Goal: Information Seeking & Learning: Learn about a topic

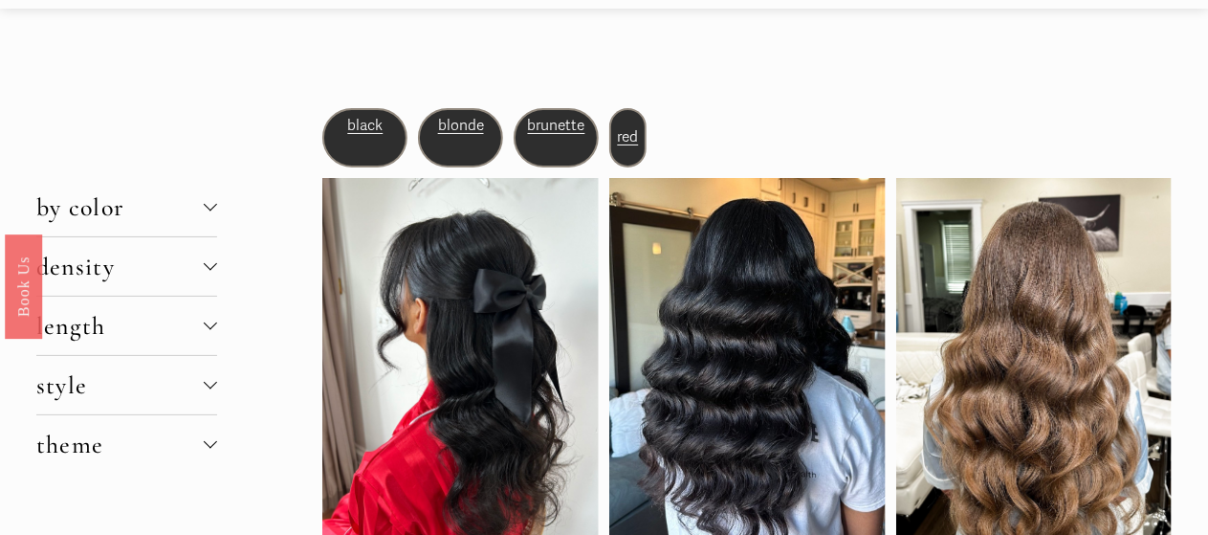
scroll to position [96, 0]
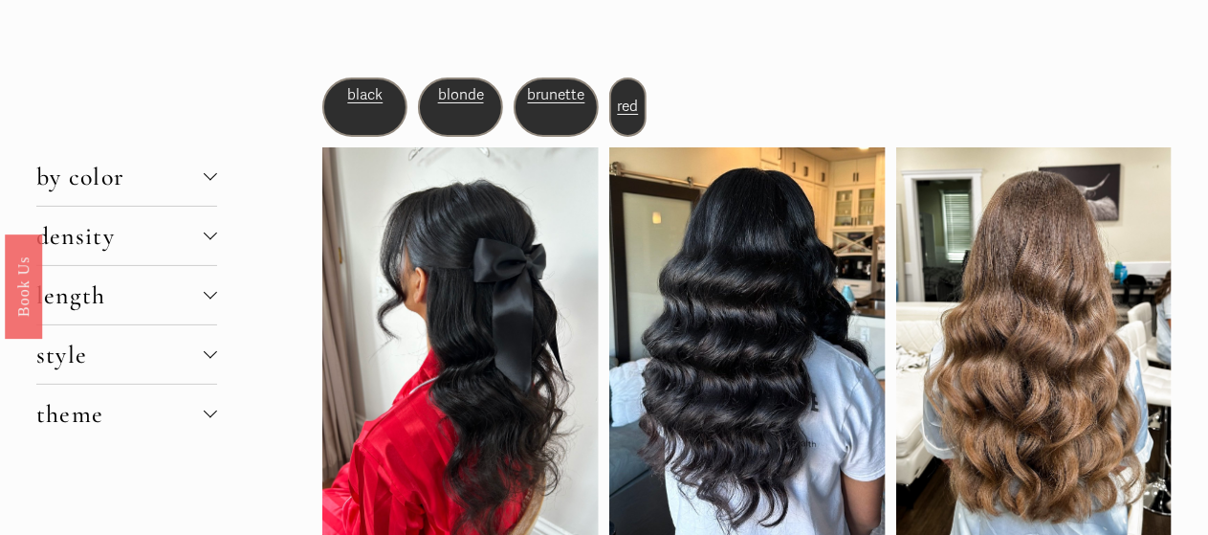
click at [629, 100] on span "red" at bounding box center [627, 107] width 21 height 18
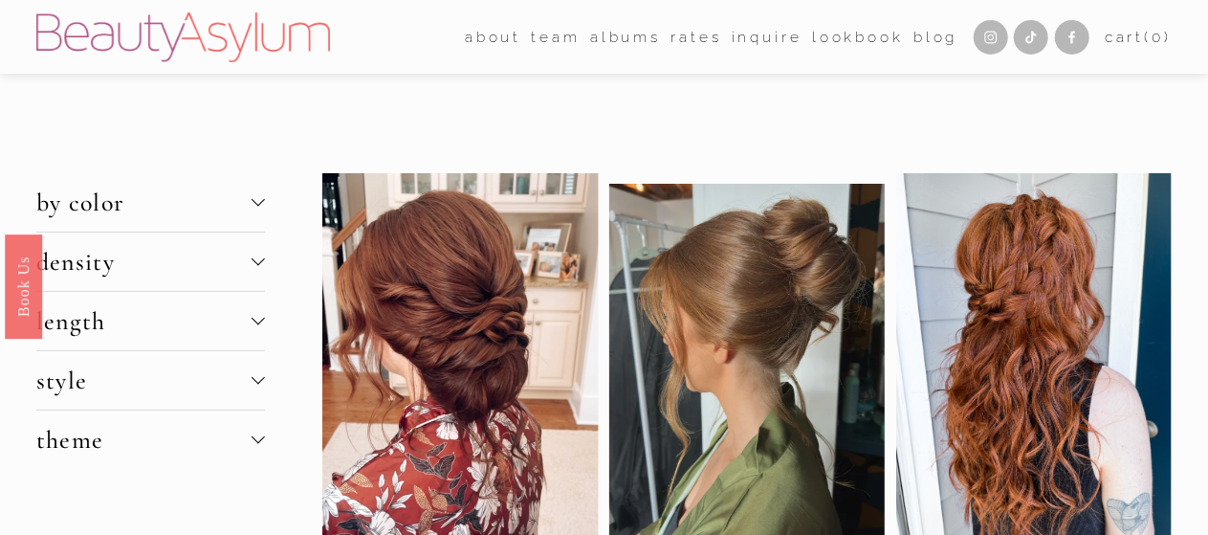
click at [166, 257] on span "density" at bounding box center [143, 262] width 215 height 30
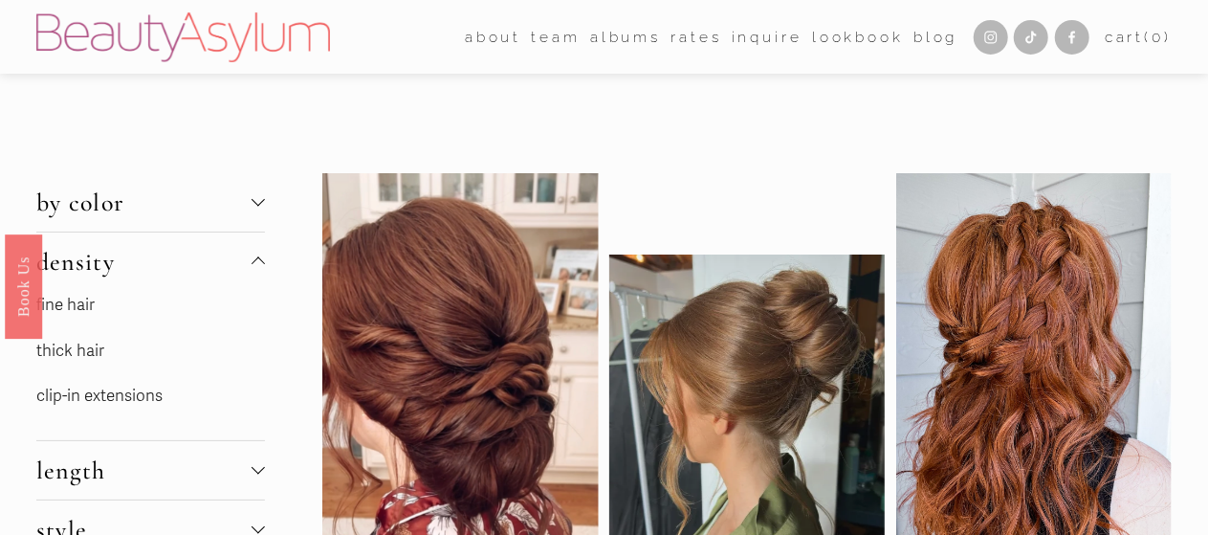
click at [88, 346] on link "thick hair" at bounding box center [70, 351] width 68 height 20
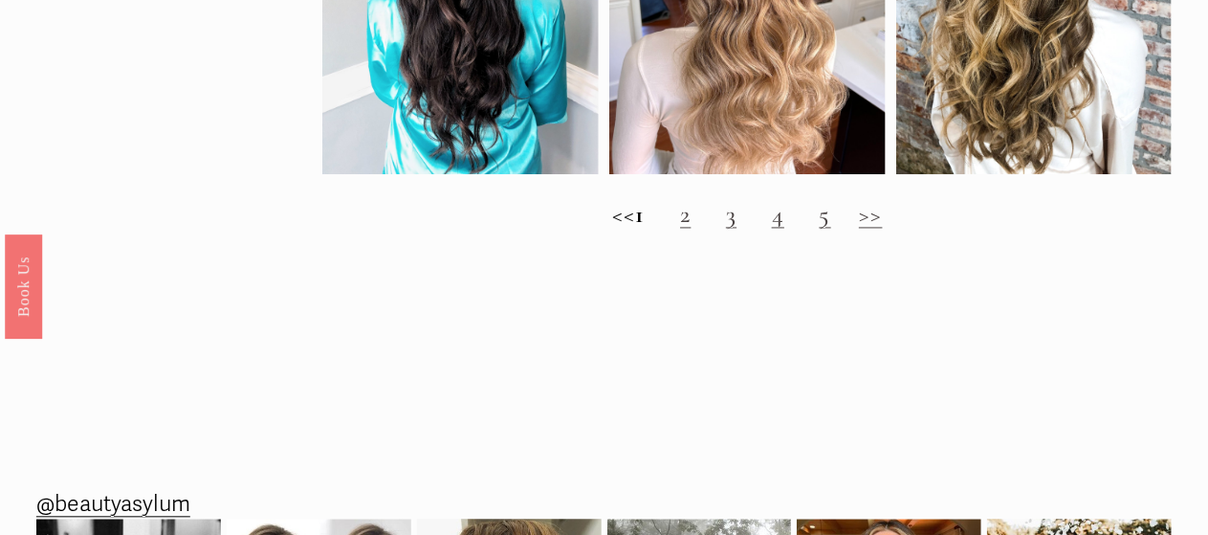
scroll to position [1913, 0]
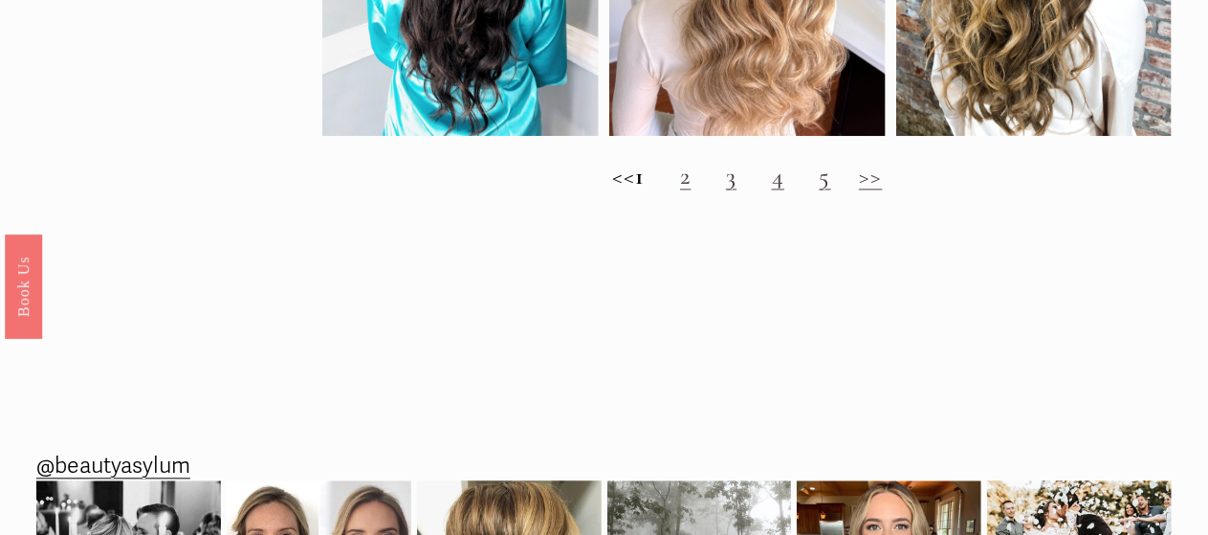
click at [691, 190] on link "2" at bounding box center [685, 176] width 11 height 30
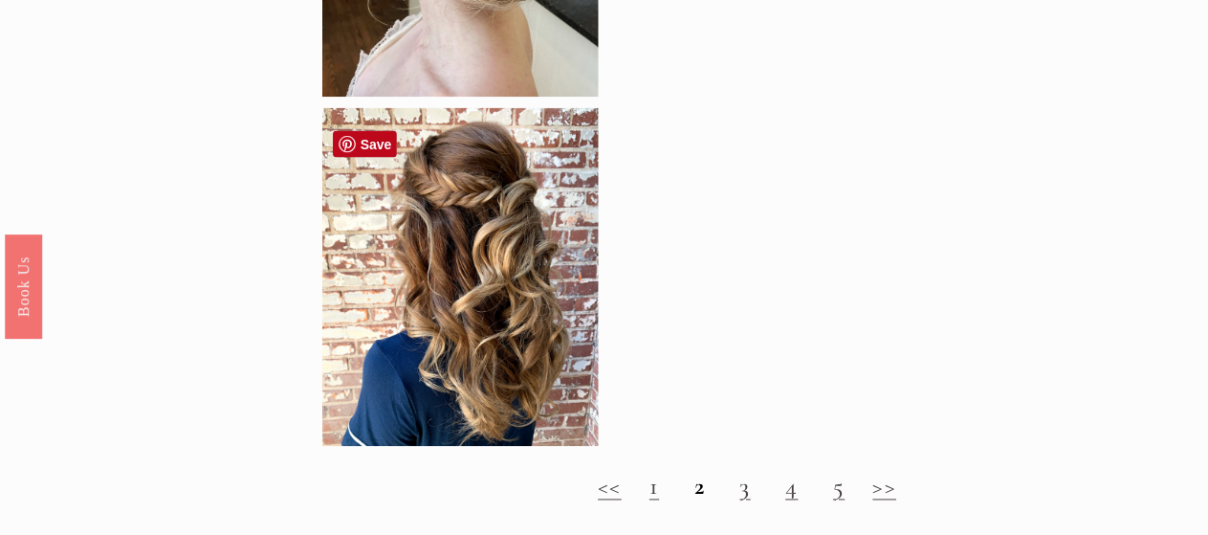
scroll to position [1626, 0]
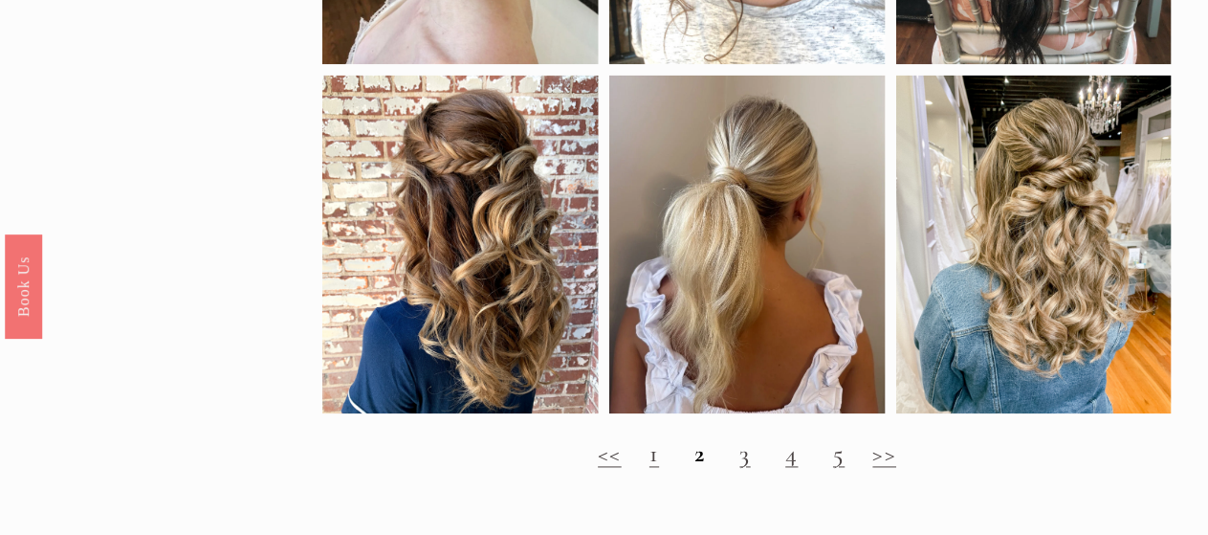
click at [742, 469] on link "3" at bounding box center [745, 454] width 11 height 30
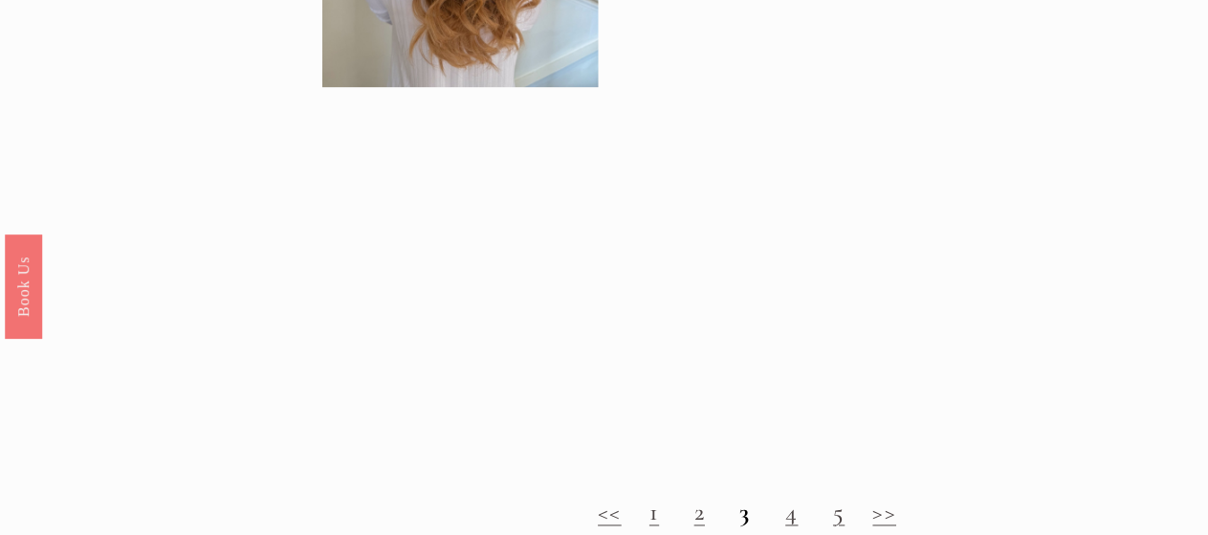
scroll to position [1817, 0]
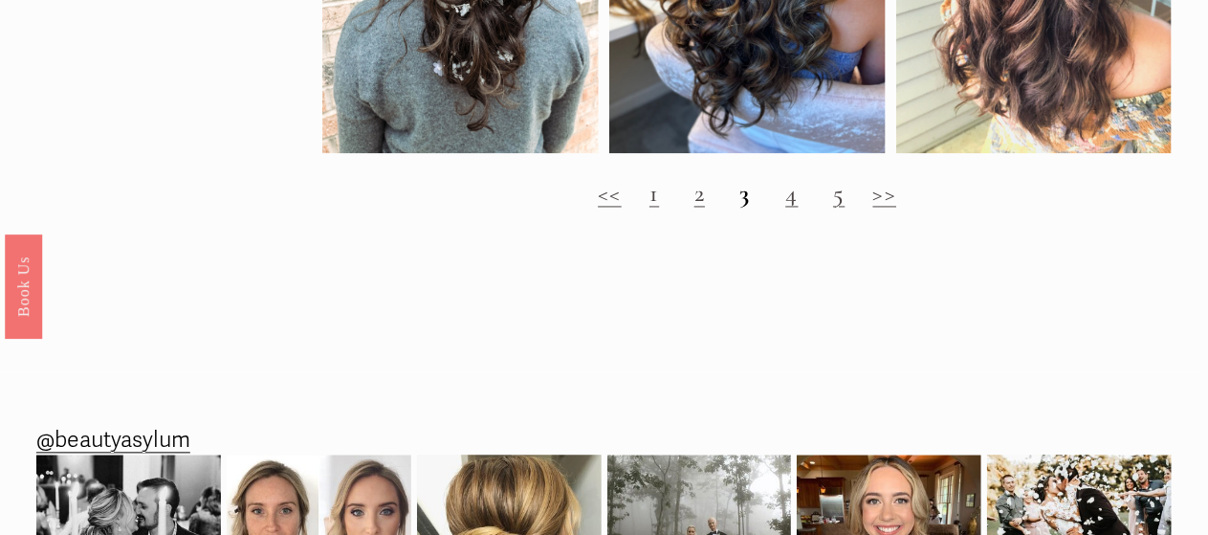
click at [802, 208] on h2 "<< 1 2 3 4 5 >>" at bounding box center [746, 193] width 849 height 29
click at [789, 208] on link "4" at bounding box center [791, 193] width 12 height 30
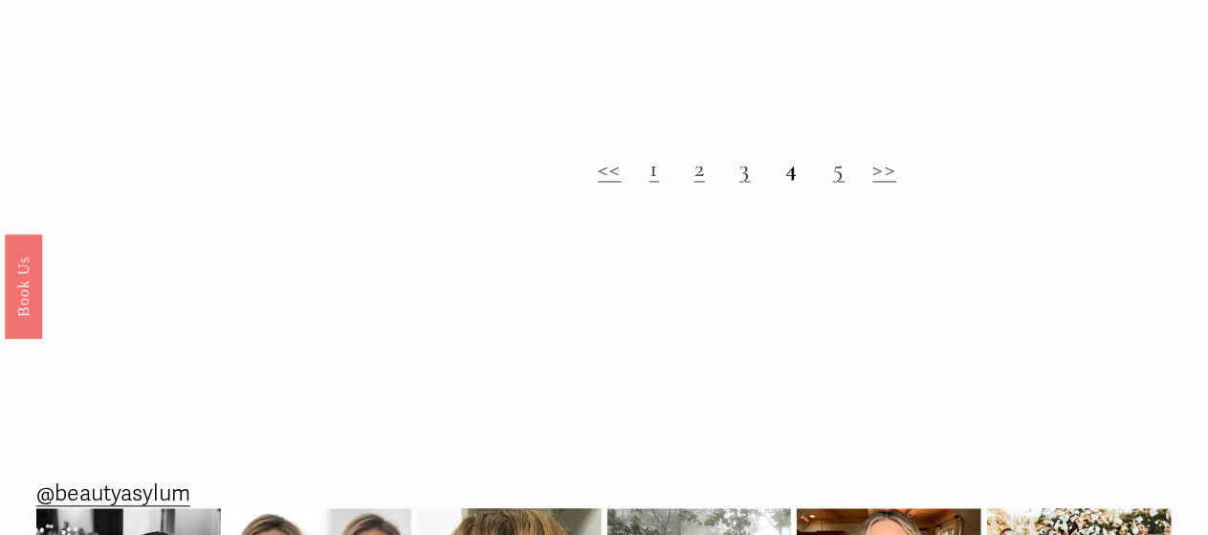
scroll to position [1817, 0]
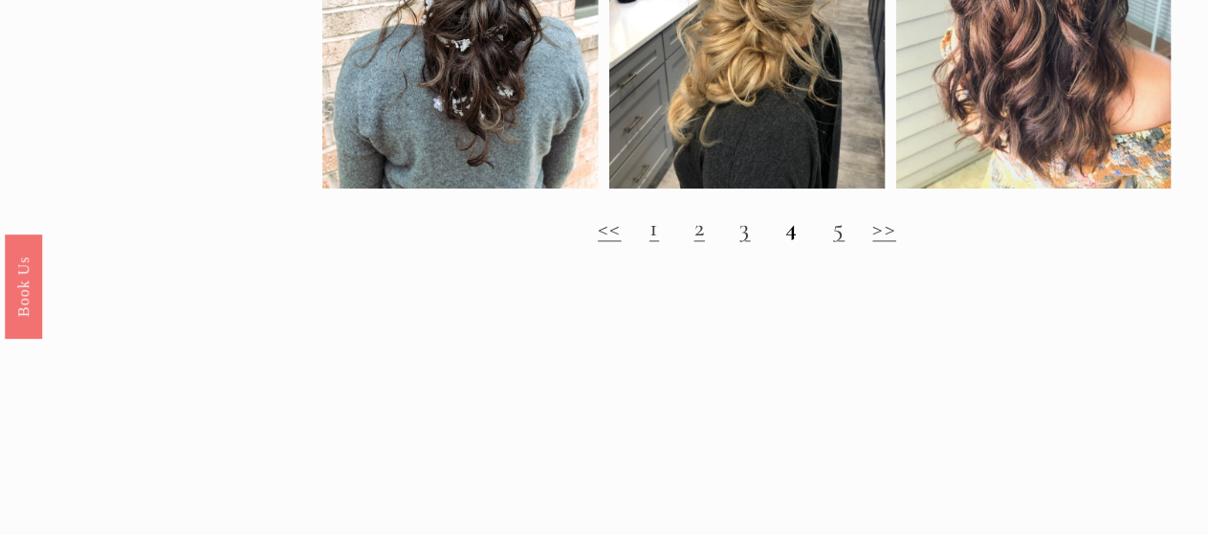
click at [840, 242] on link "5" at bounding box center [838, 227] width 11 height 30
